Goal: Task Accomplishment & Management: Manage account settings

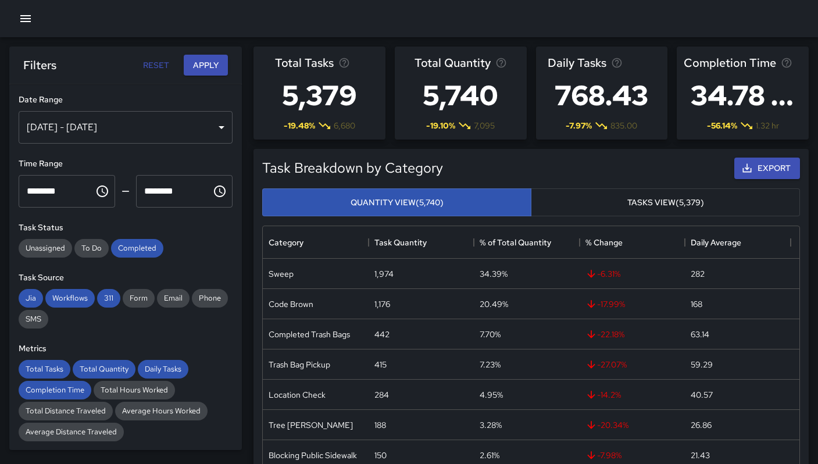
scroll to position [339, 528]
click at [25, 24] on icon "button" at bounding box center [26, 19] width 14 height 14
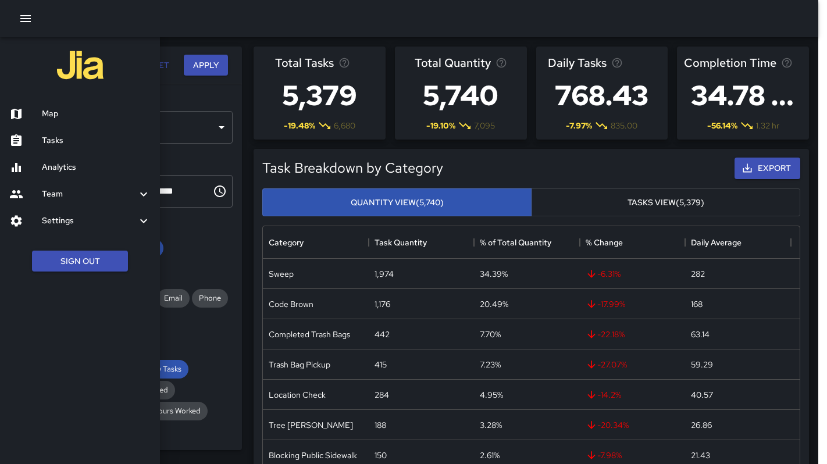
click at [66, 194] on h6 "Team" at bounding box center [89, 194] width 95 height 13
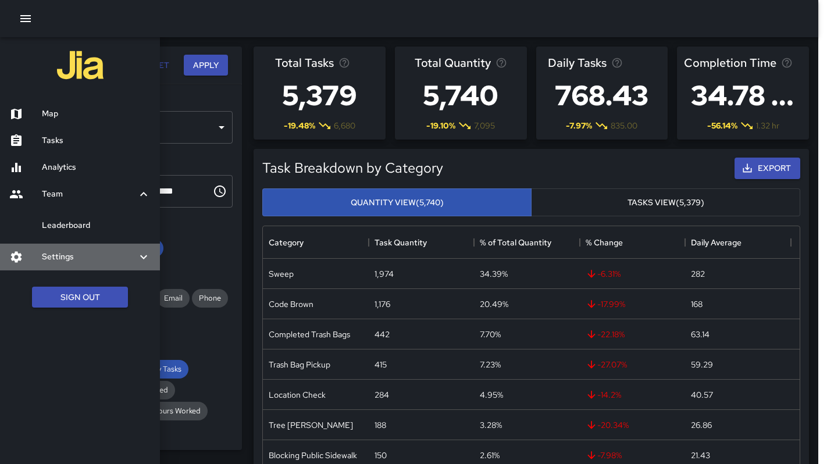
click at [66, 256] on h6 "Settings" at bounding box center [89, 257] width 95 height 13
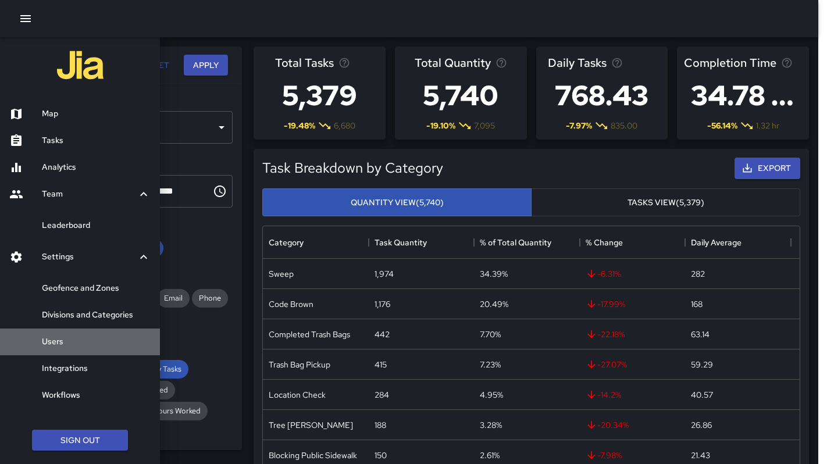
click at [55, 341] on h6 "Users" at bounding box center [96, 341] width 109 height 13
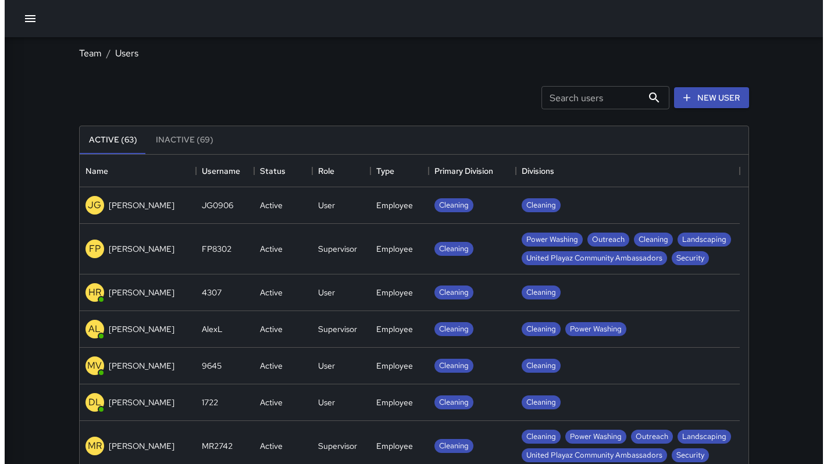
scroll to position [515, 660]
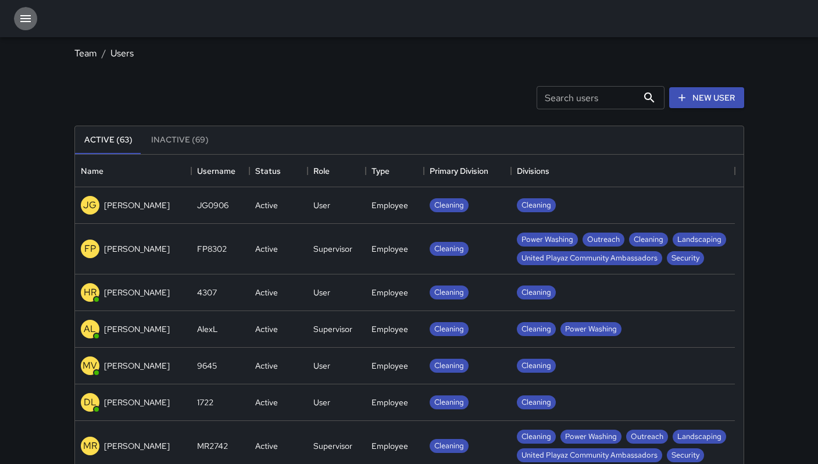
click at [27, 24] on icon "button" at bounding box center [26, 19] width 14 height 14
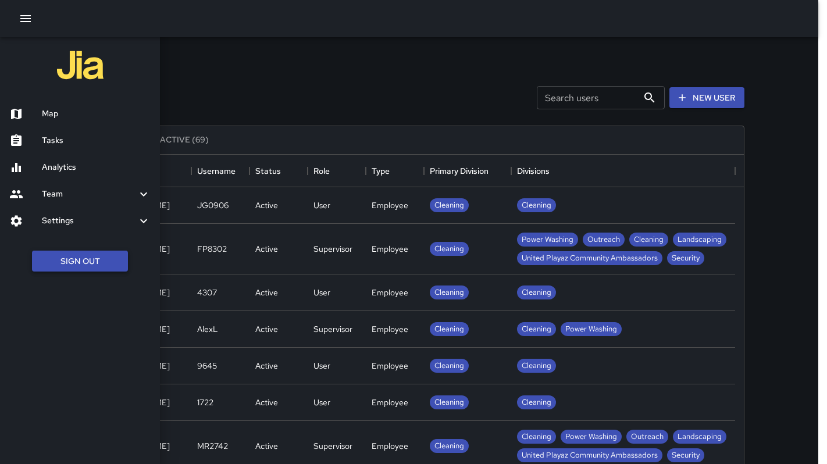
click at [76, 258] on button "Sign Out" at bounding box center [80, 262] width 96 height 22
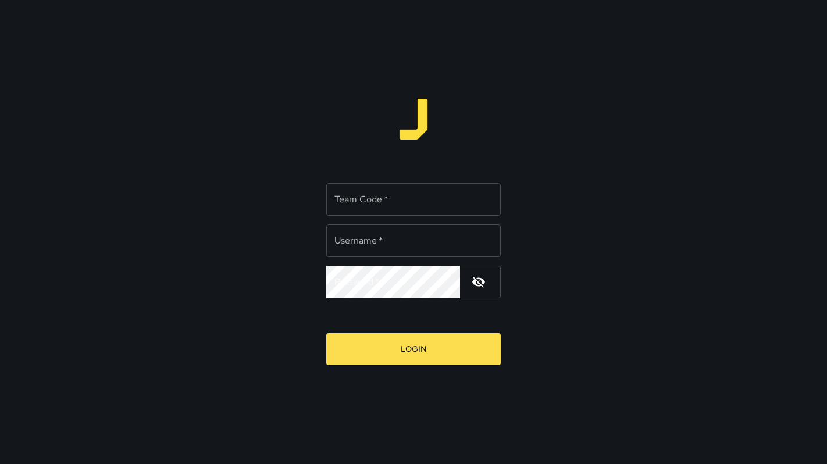
type input "*******"
click at [378, 205] on input "Team Code   *" at bounding box center [413, 199] width 174 height 33
type input "*******"
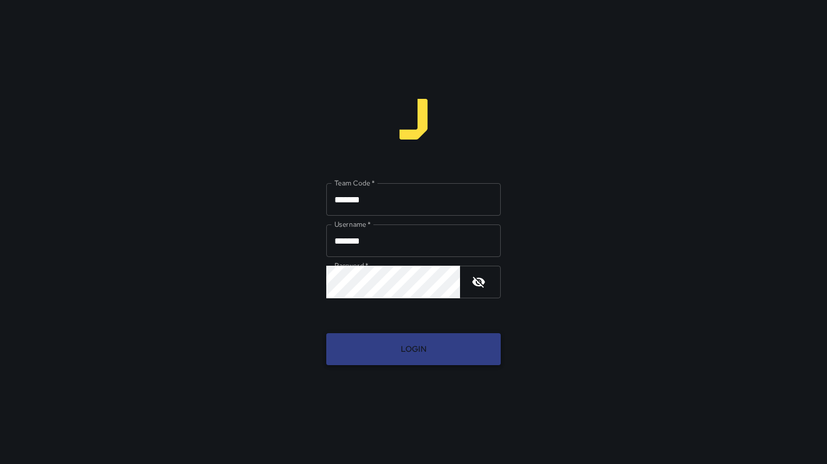
click at [415, 342] on button "Login" at bounding box center [413, 349] width 174 height 32
